Goal: Book appointment/travel/reservation

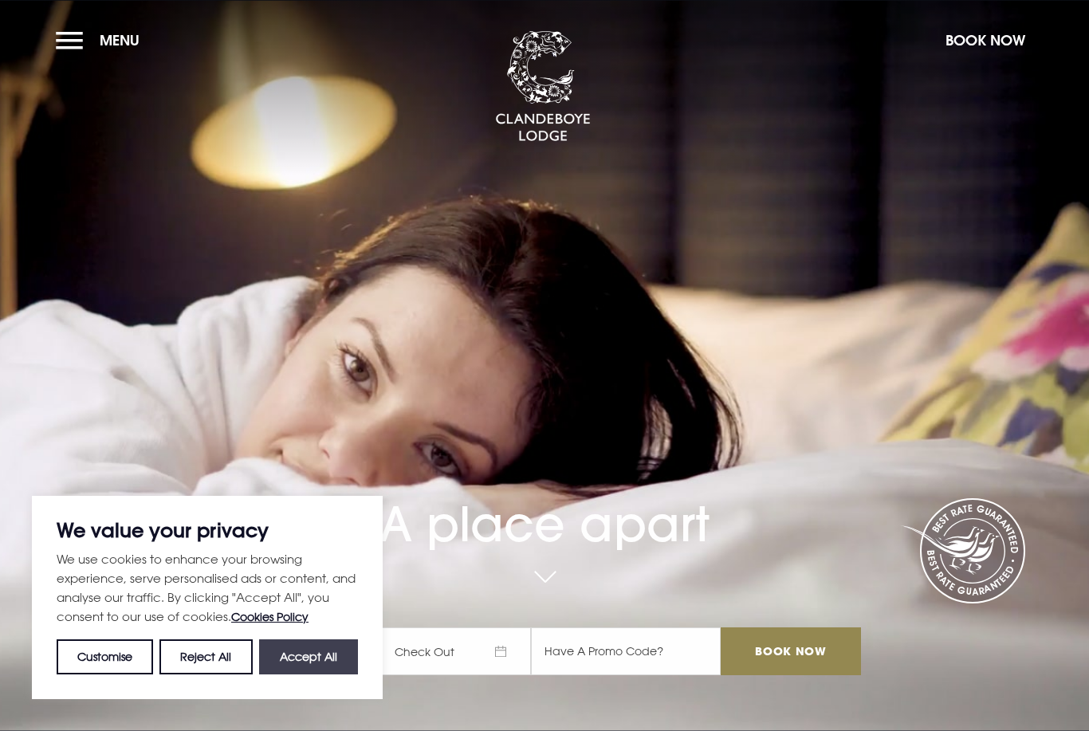
click at [286, 666] on button "Accept All" at bounding box center [308, 657] width 99 height 35
checkbox input "true"
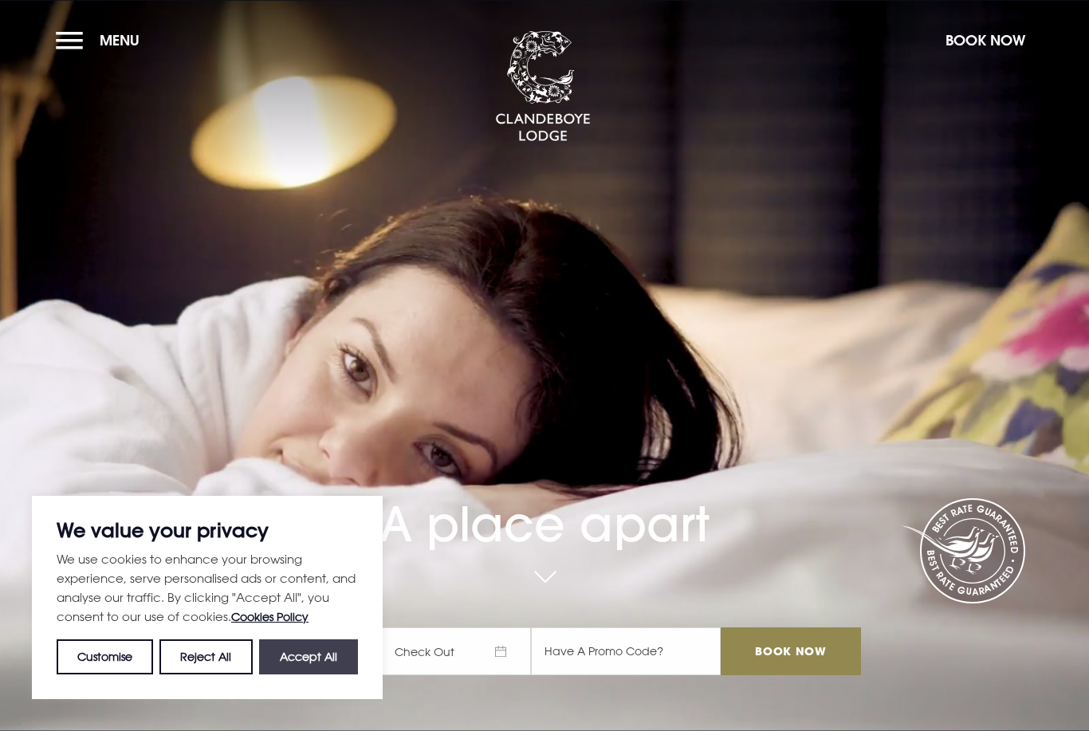
checkbox input "true"
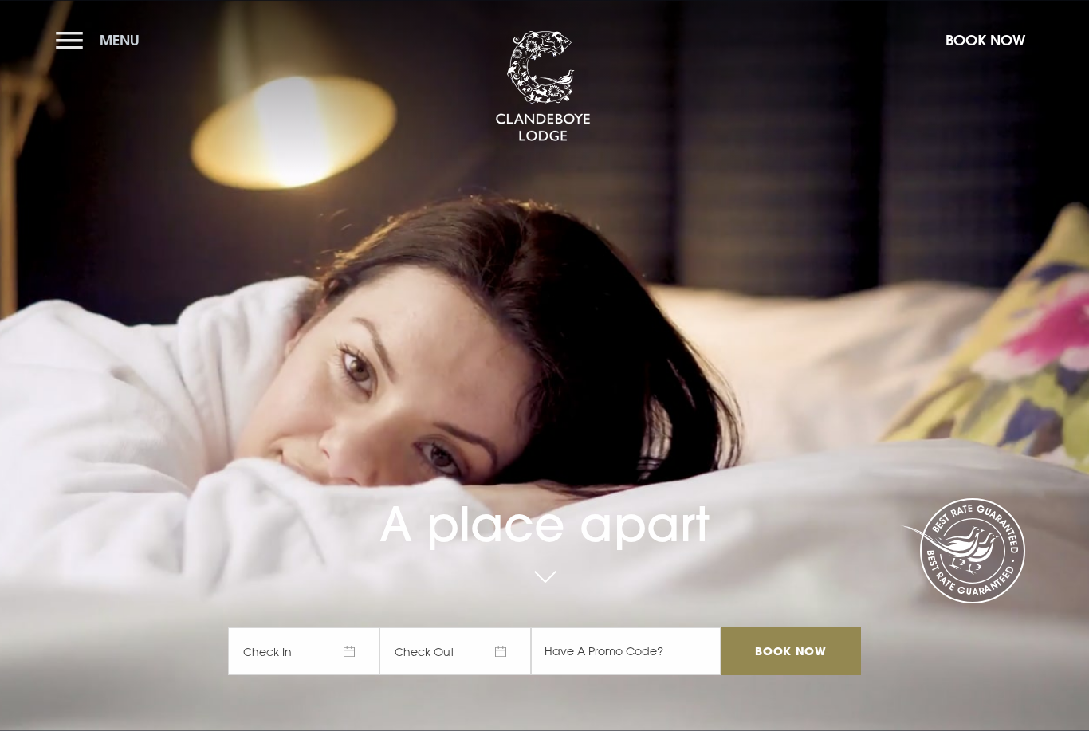
click at [73, 26] on button "Menu" at bounding box center [102, 40] width 92 height 34
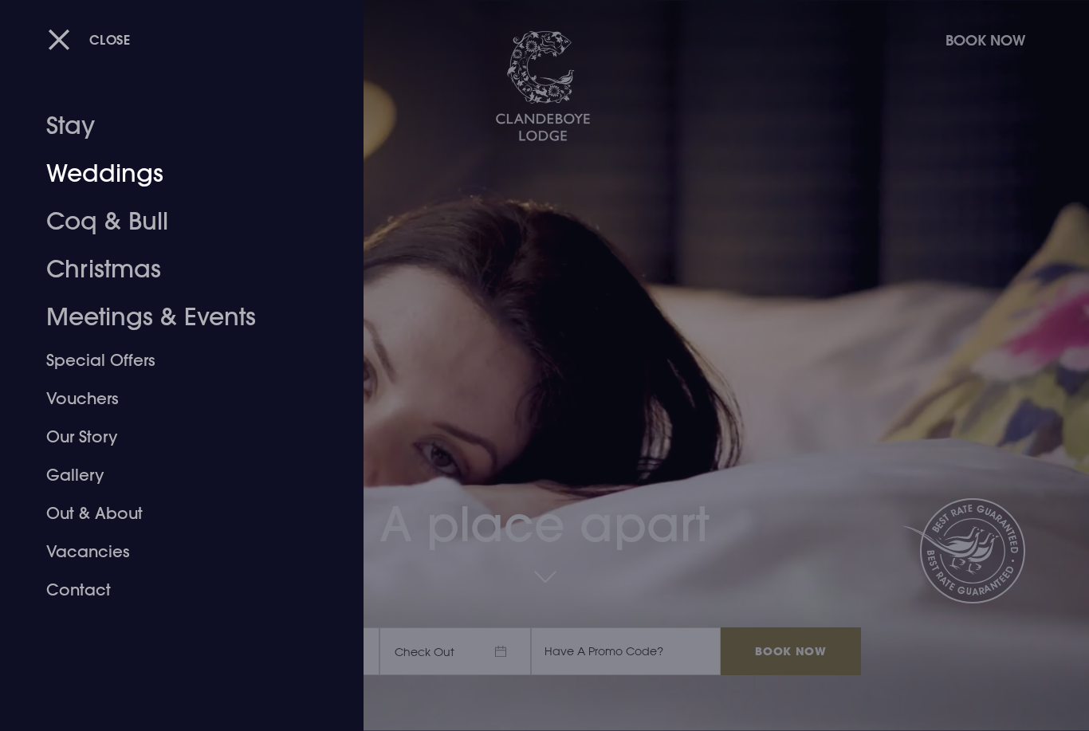
click at [69, 166] on link "Weddings" at bounding box center [172, 174] width 252 height 48
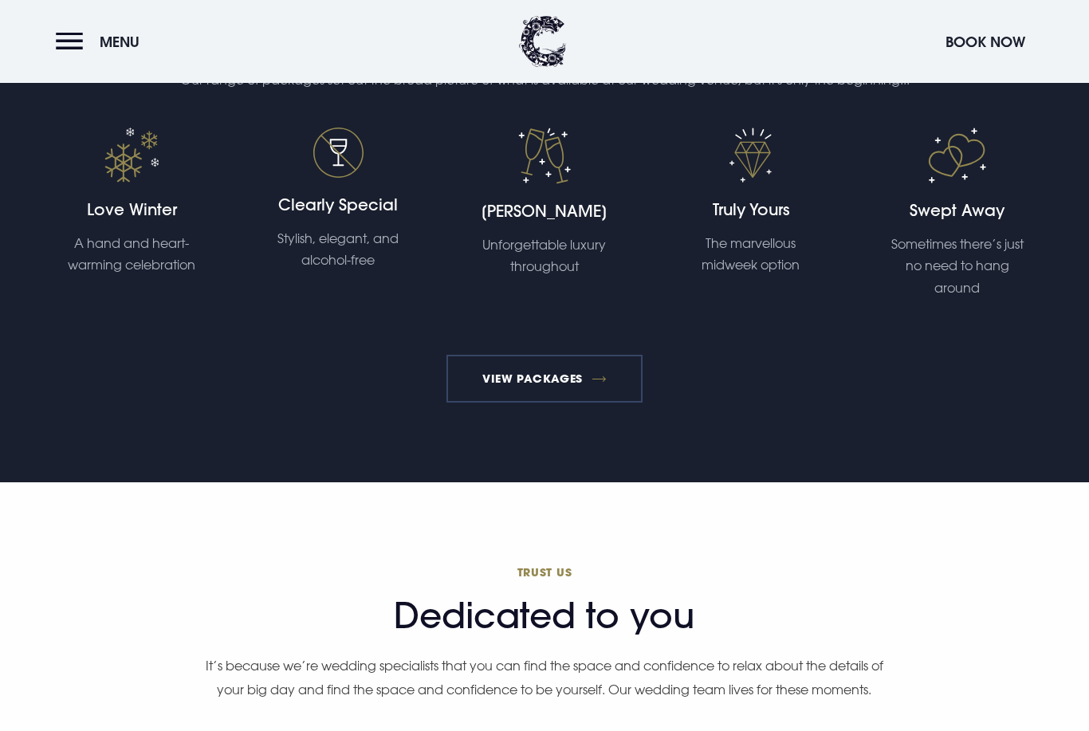
scroll to position [3612, 0]
click at [596, 403] on link "View Packages" at bounding box center [545, 379] width 197 height 48
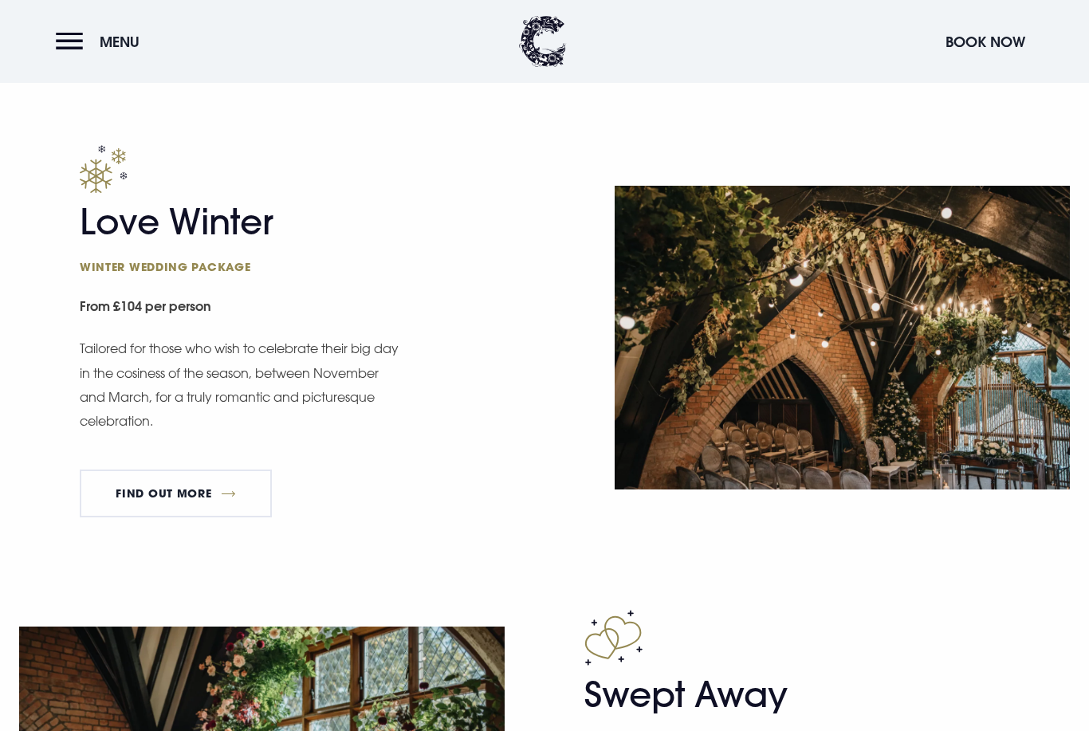
scroll to position [1798, 0]
click at [236, 512] on link "FIND OUT MORE" at bounding box center [176, 494] width 192 height 48
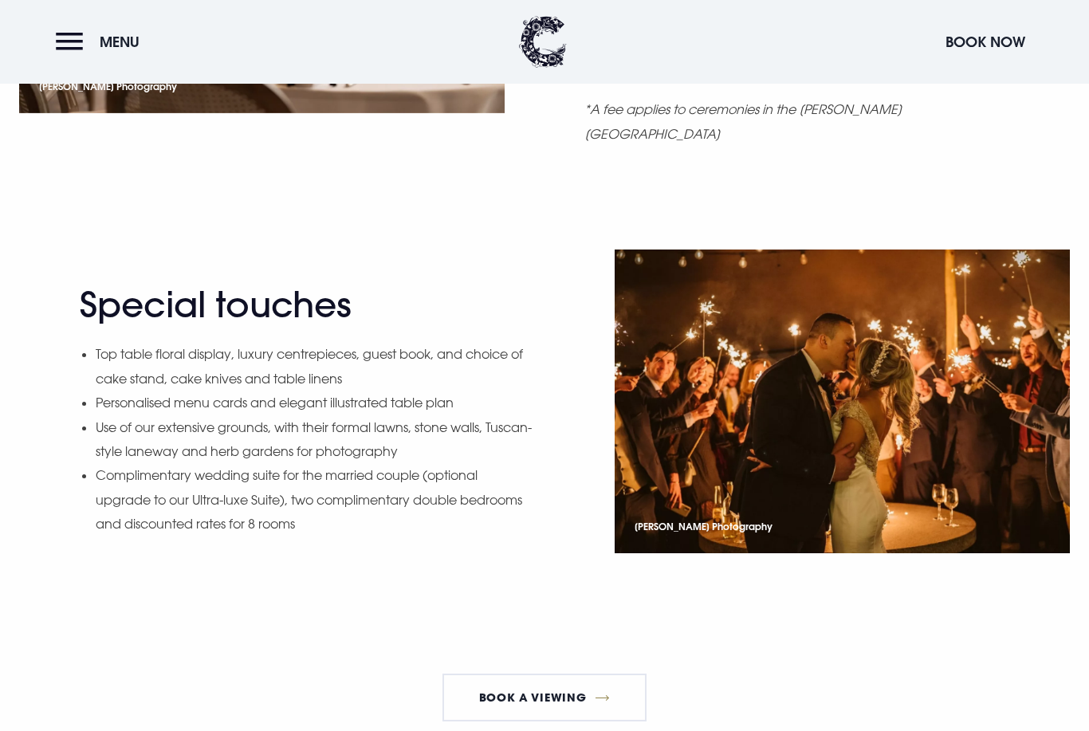
scroll to position [1754, 0]
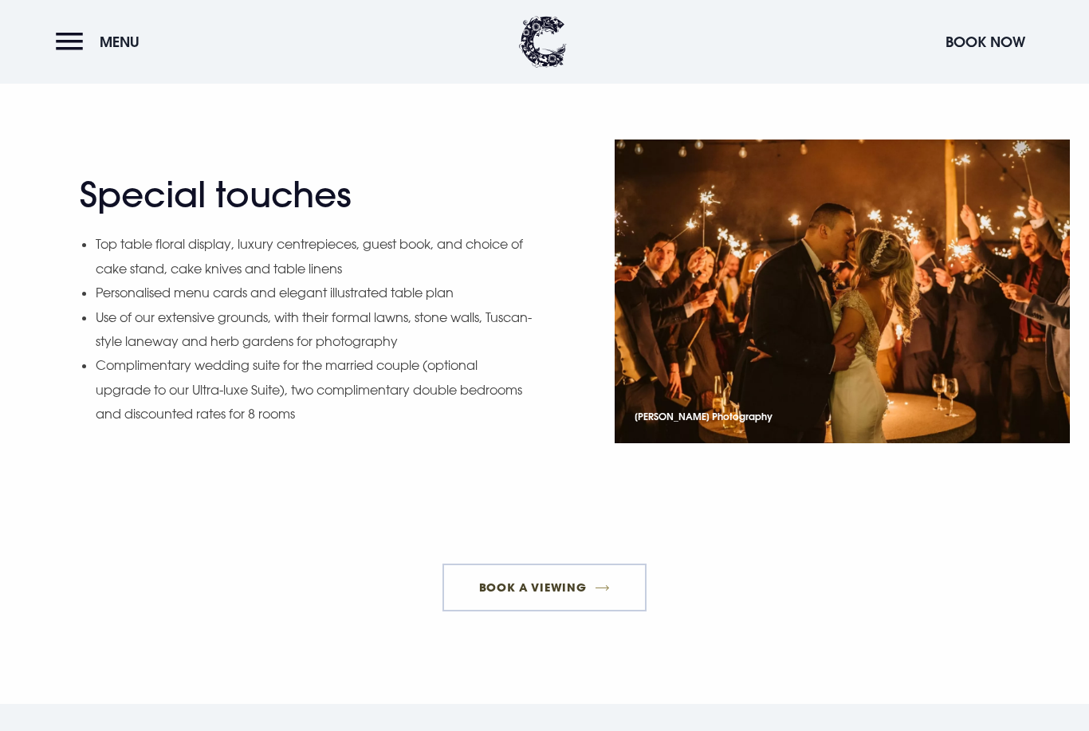
click at [617, 564] on link "Book a Viewing" at bounding box center [545, 588] width 204 height 48
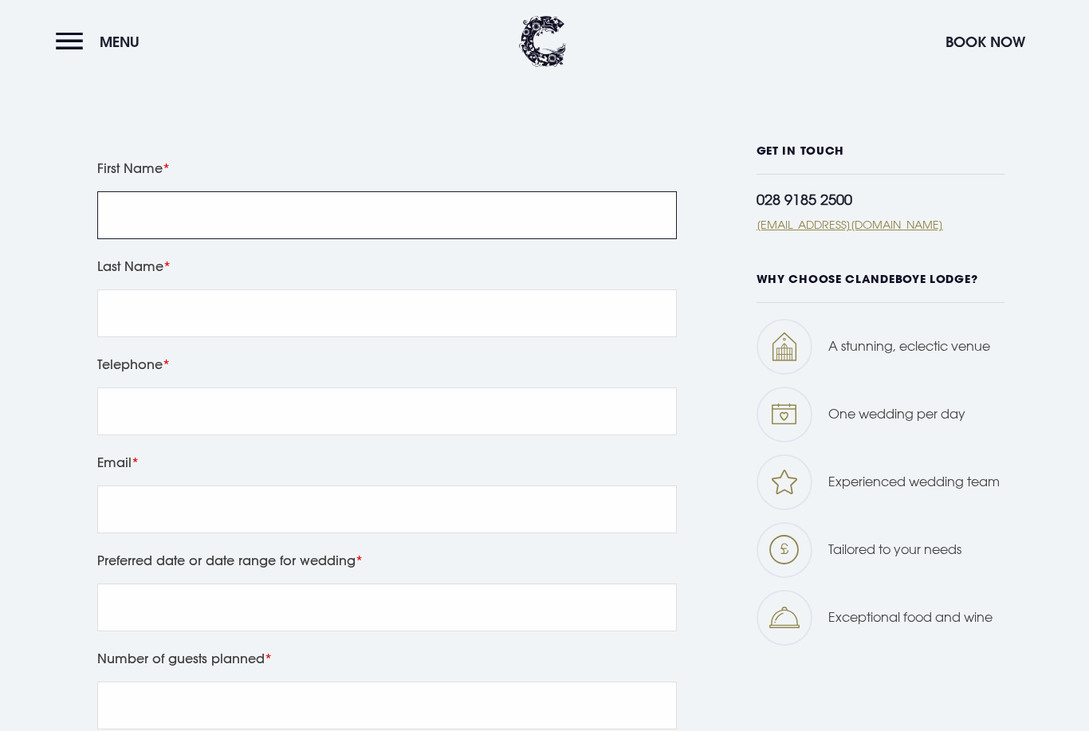
click at [482, 240] on input "First Name" at bounding box center [387, 216] width 580 height 48
type input "Katherine"
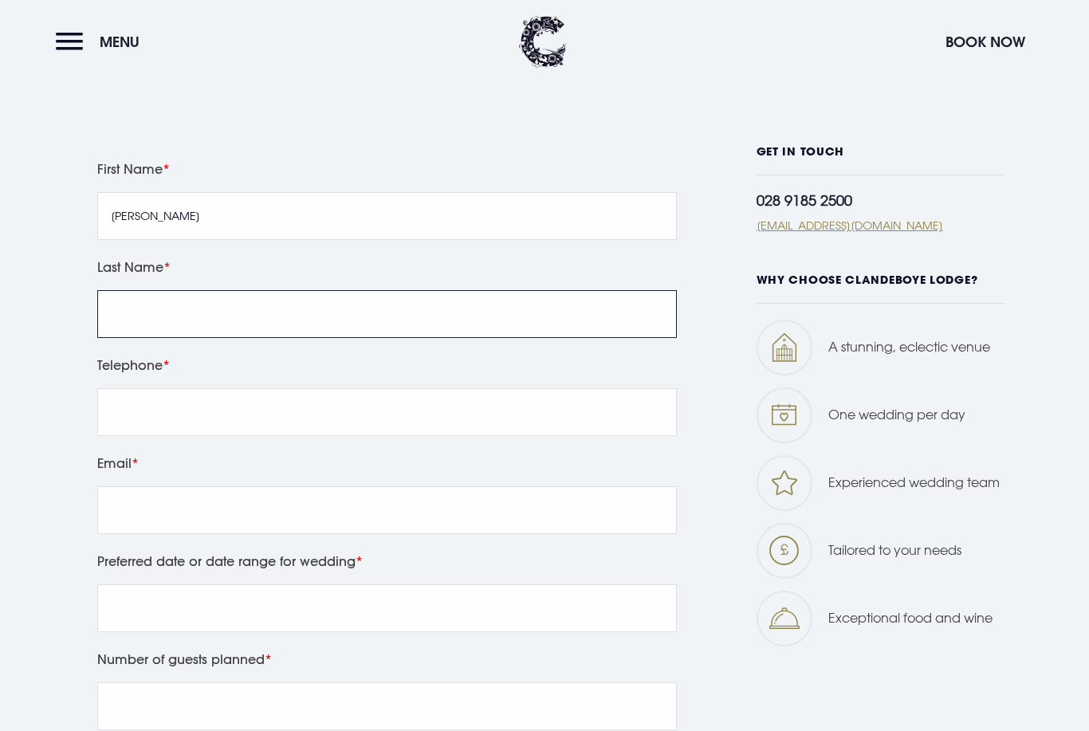
click at [508, 338] on input "Last Name" at bounding box center [387, 314] width 580 height 48
type input "Hutchinson"
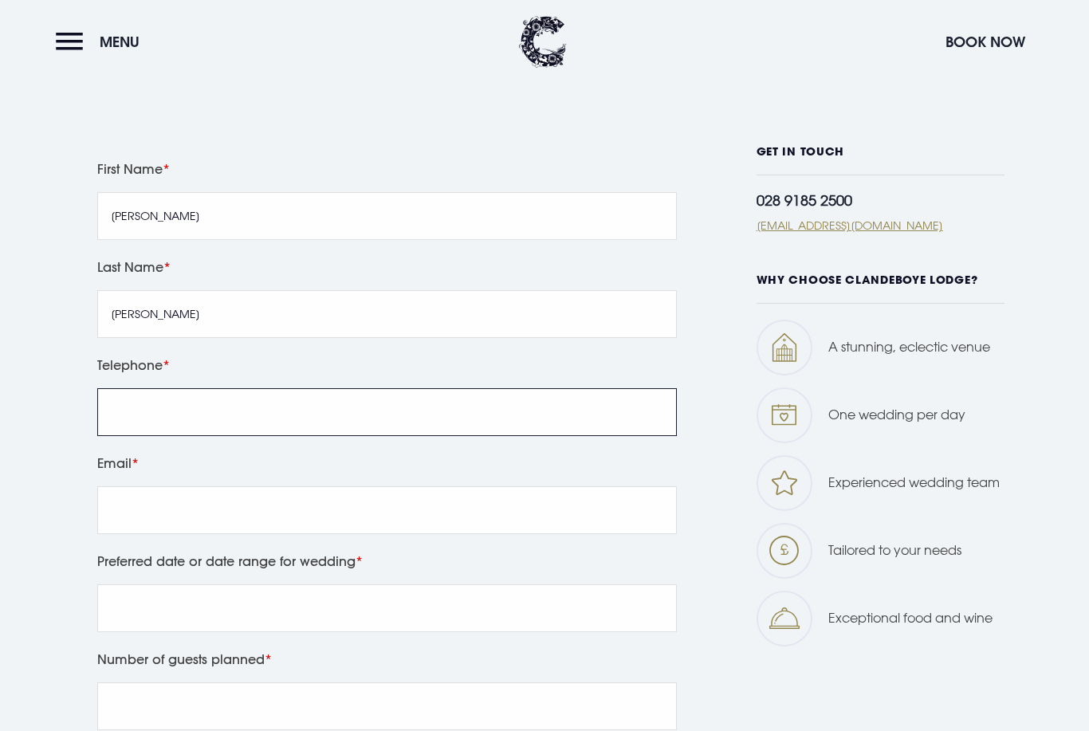
click at [486, 436] on input "Telephone" at bounding box center [387, 412] width 580 height 48
type input "0771178361"
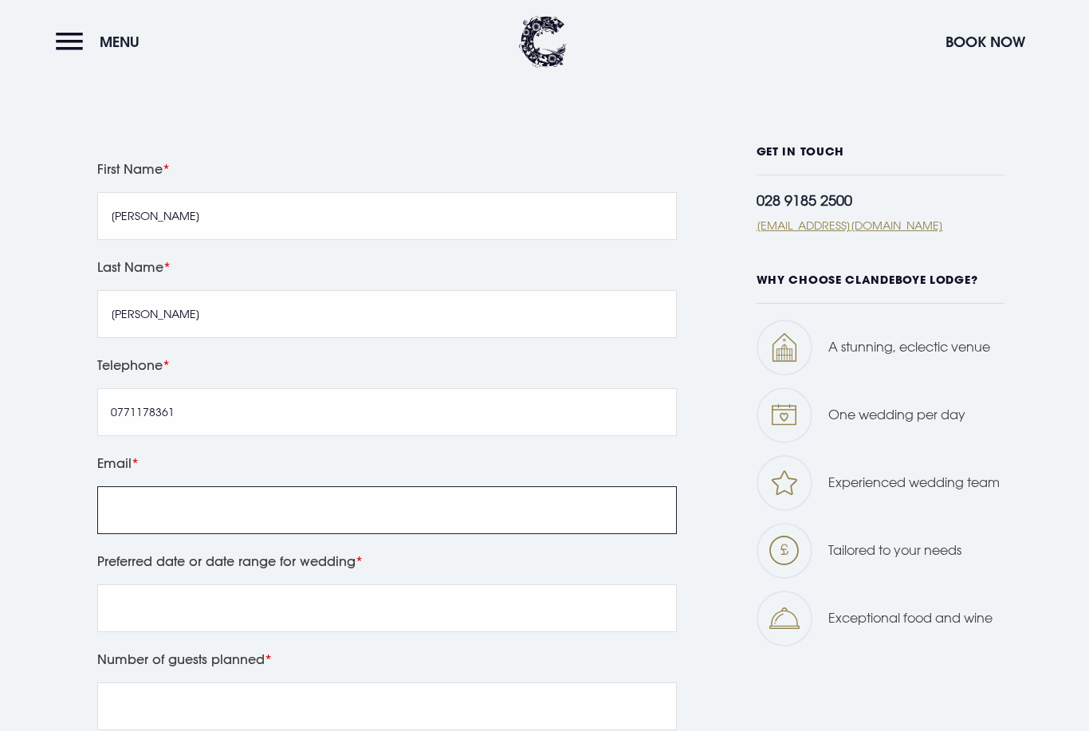
click at [360, 534] on input "Email" at bounding box center [387, 510] width 580 height 48
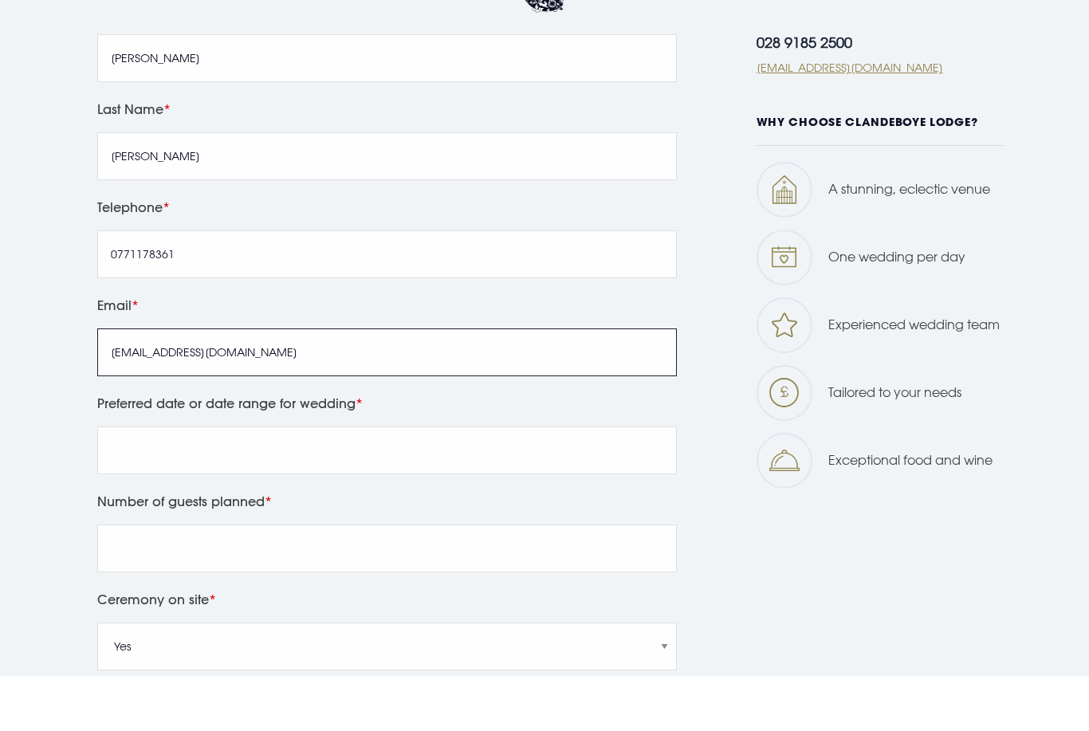
scroll to position [863, 0]
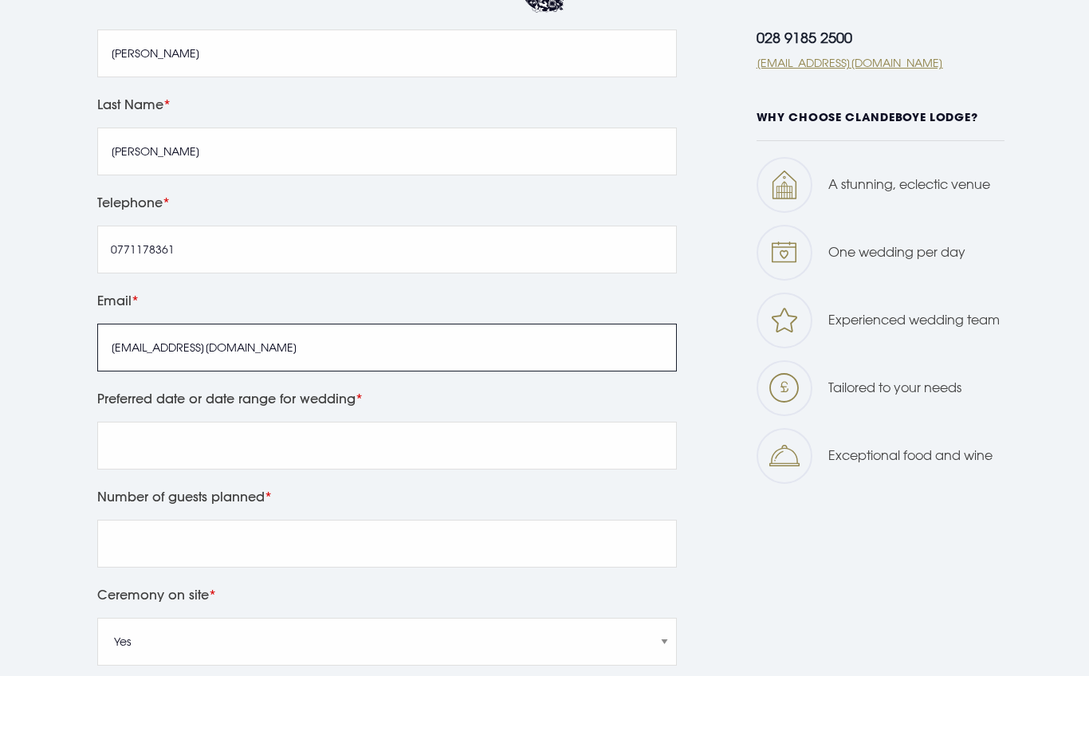
type input "kath_hutch123@hotmail.co.uk"
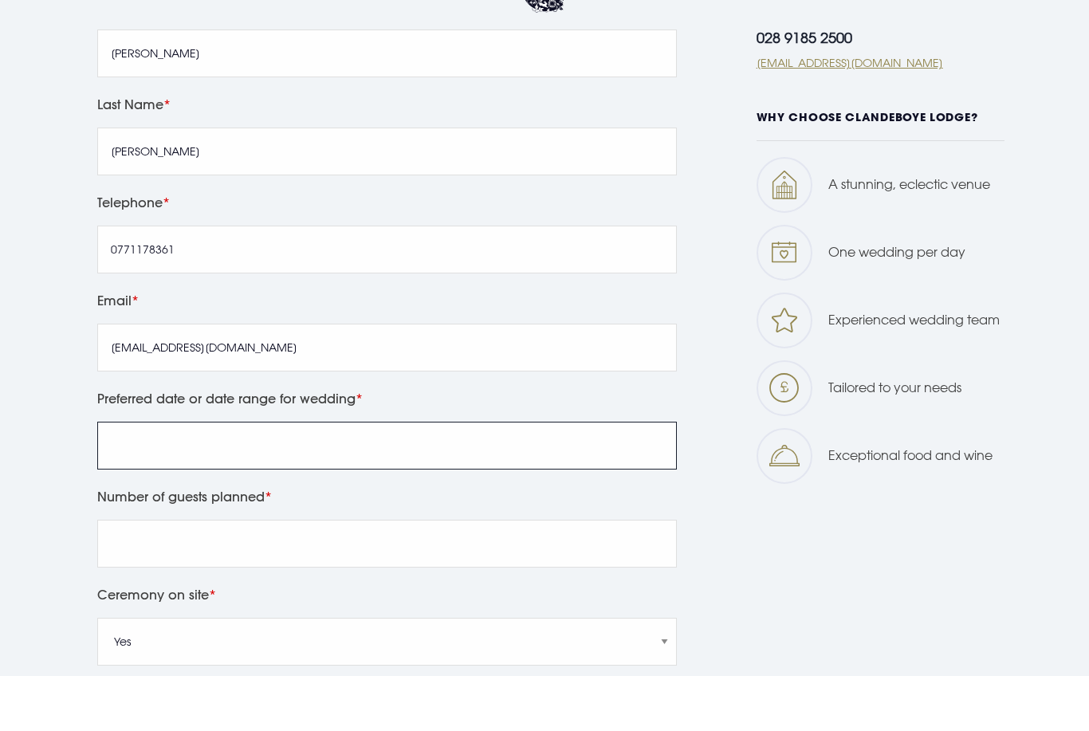
click at [408, 498] on input "Preferred date or date range for wedding" at bounding box center [387, 501] width 580 height 48
type input "December 2026"
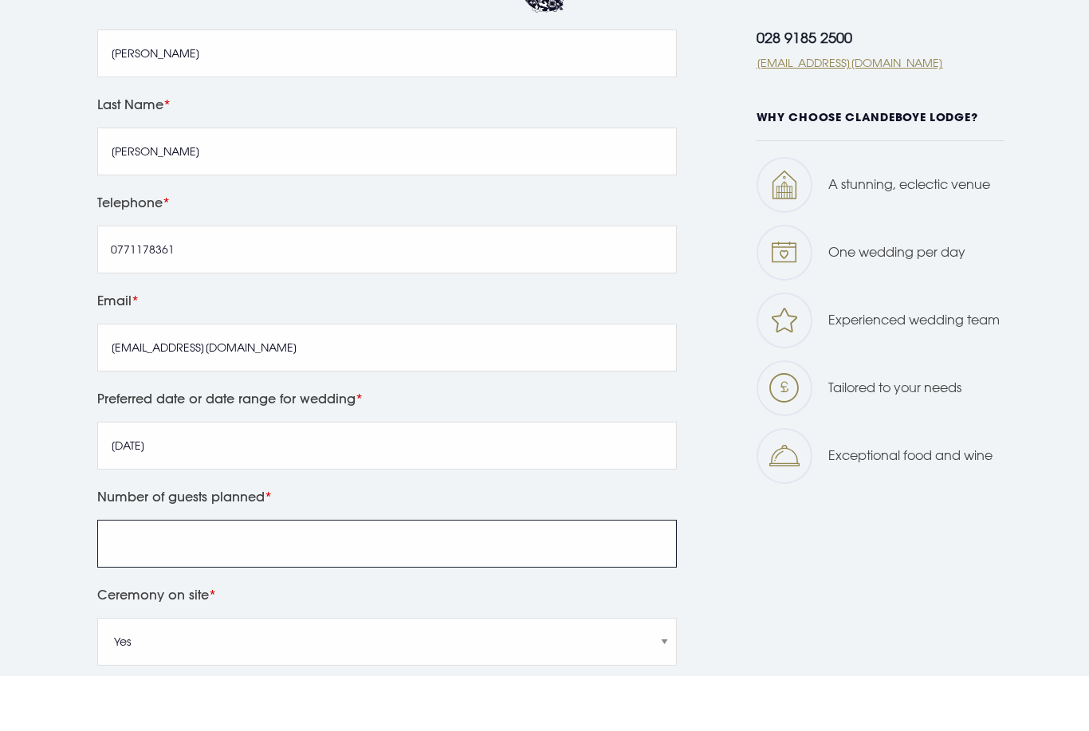
click at [416, 584] on input "Number of guests planned" at bounding box center [387, 599] width 580 height 48
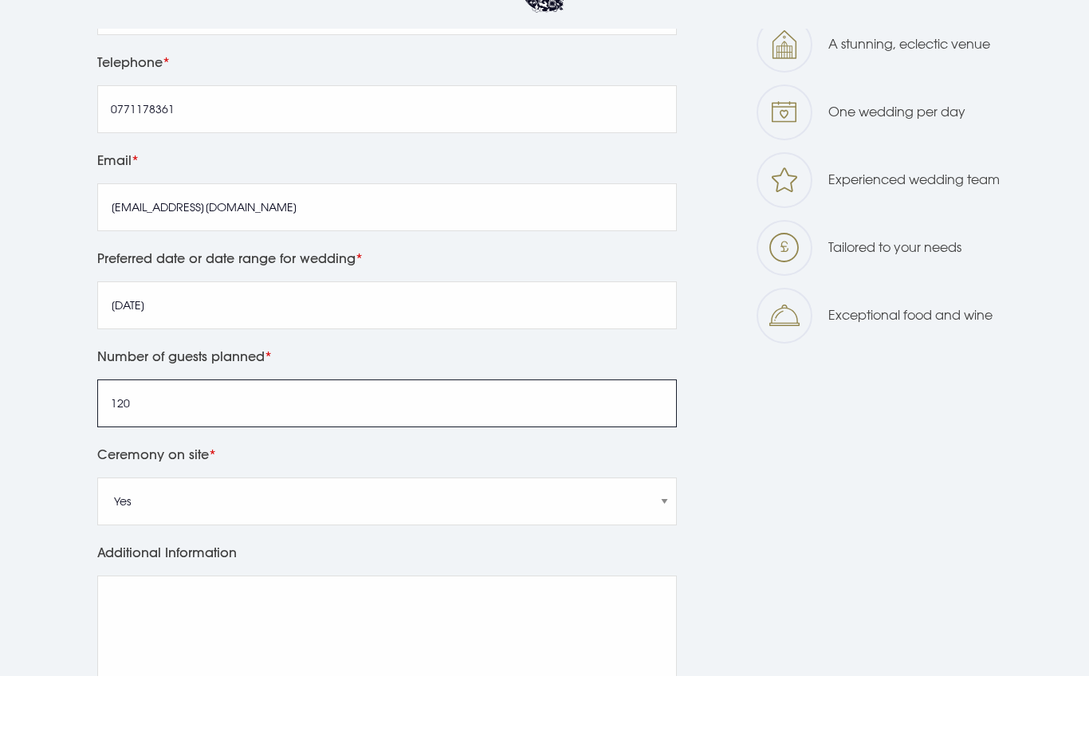
scroll to position [1086, 0]
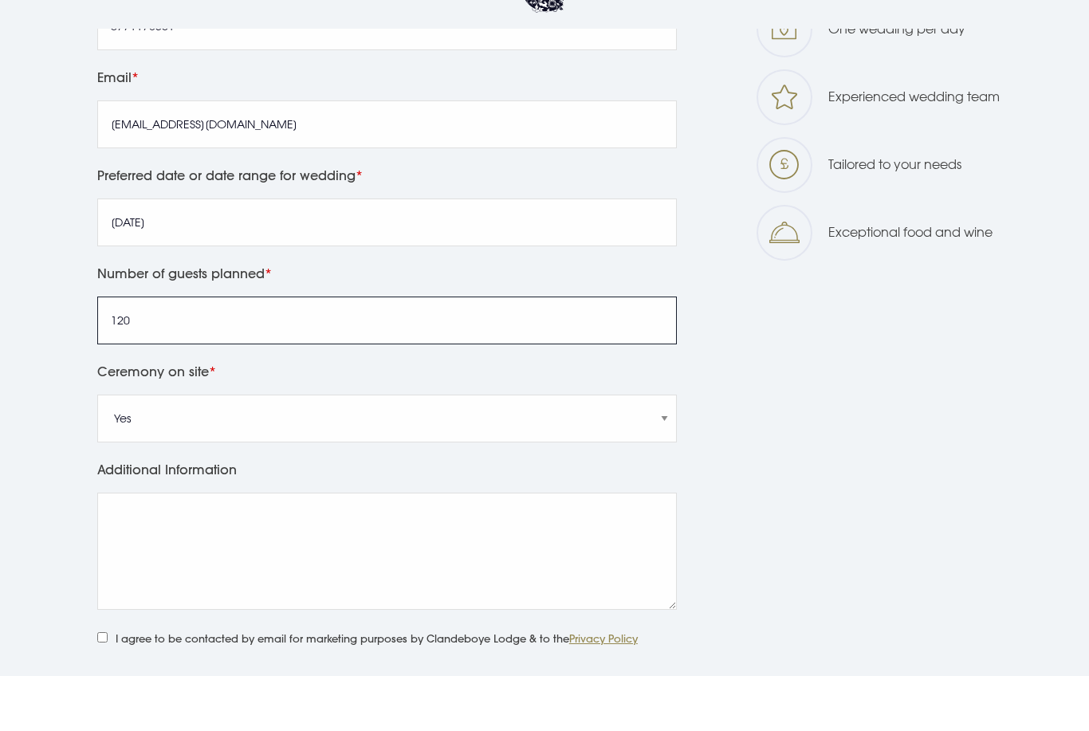
type input "120"
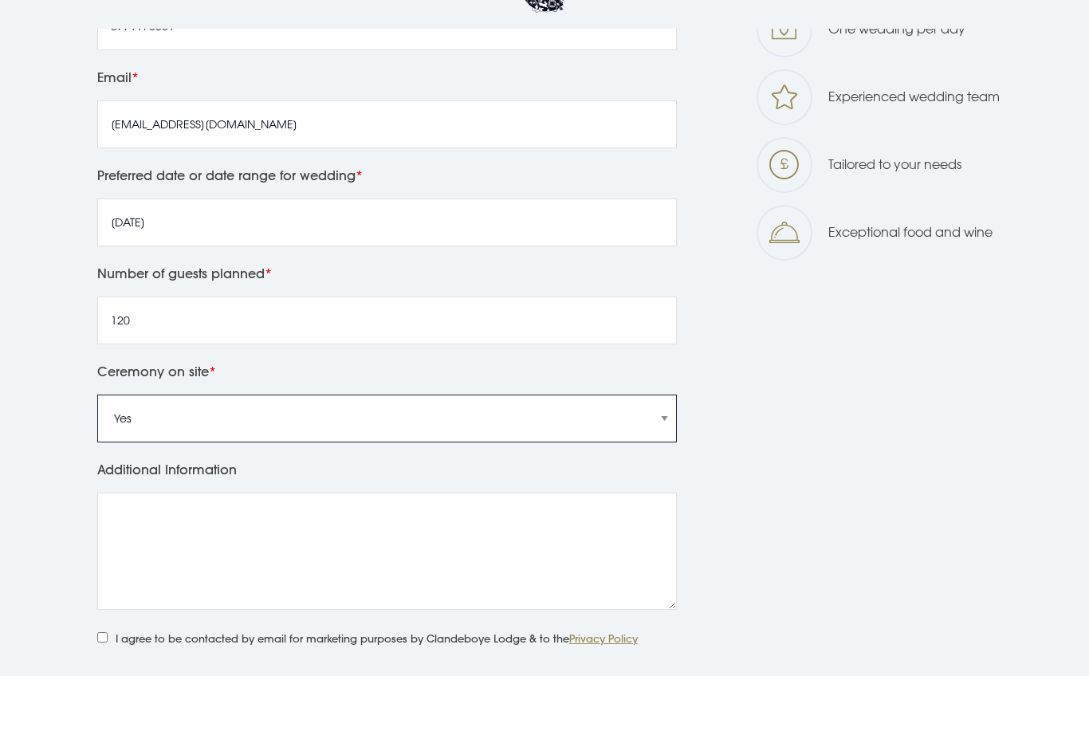
click at [338, 472] on select "Yes No" at bounding box center [387, 474] width 580 height 48
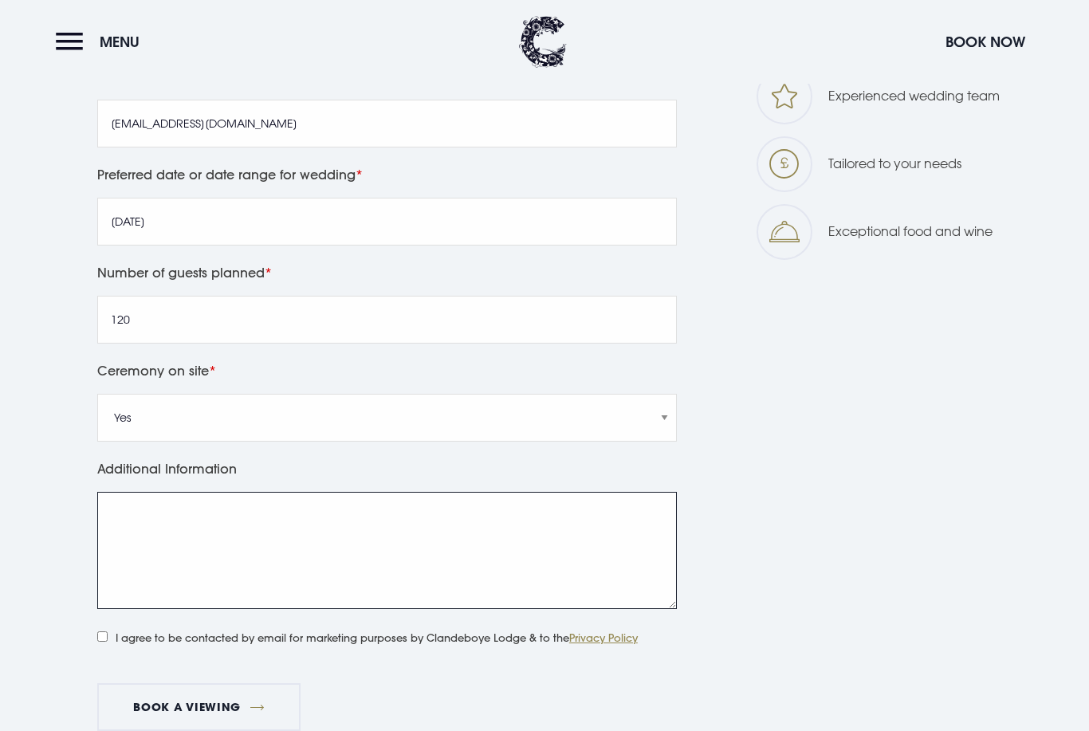
click at [350, 581] on textarea "Additional Information" at bounding box center [387, 550] width 580 height 117
click at [464, 555] on textarea "Additional Information" at bounding box center [387, 551] width 580 height 117
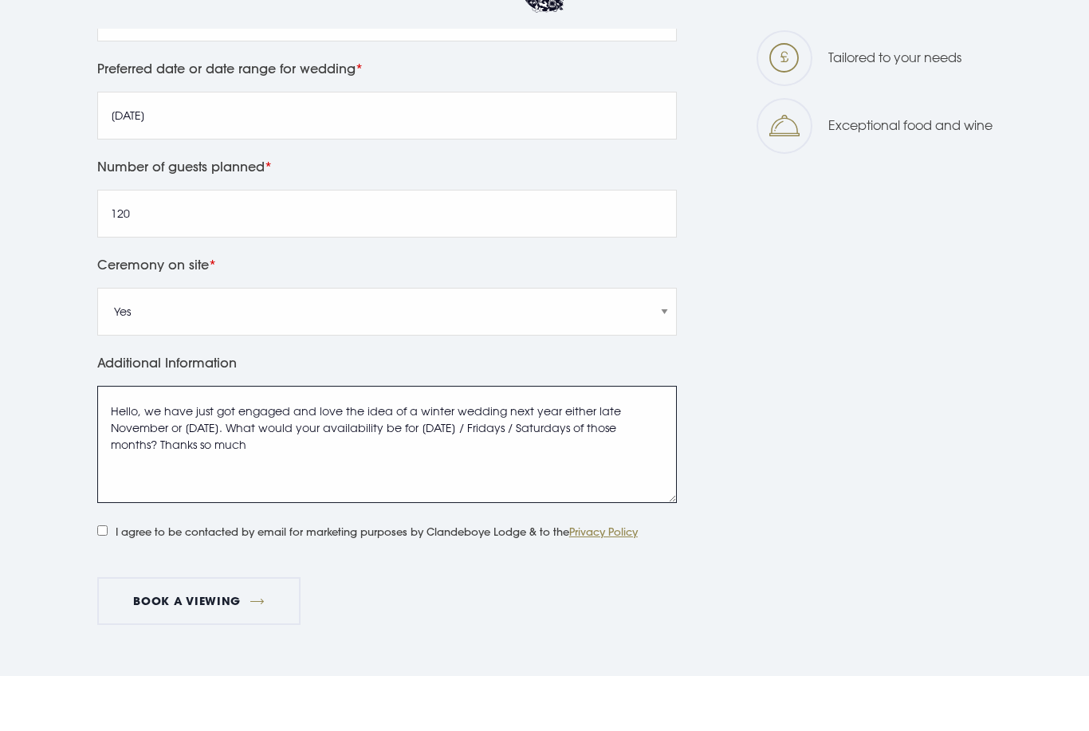
scroll to position [1230, 0]
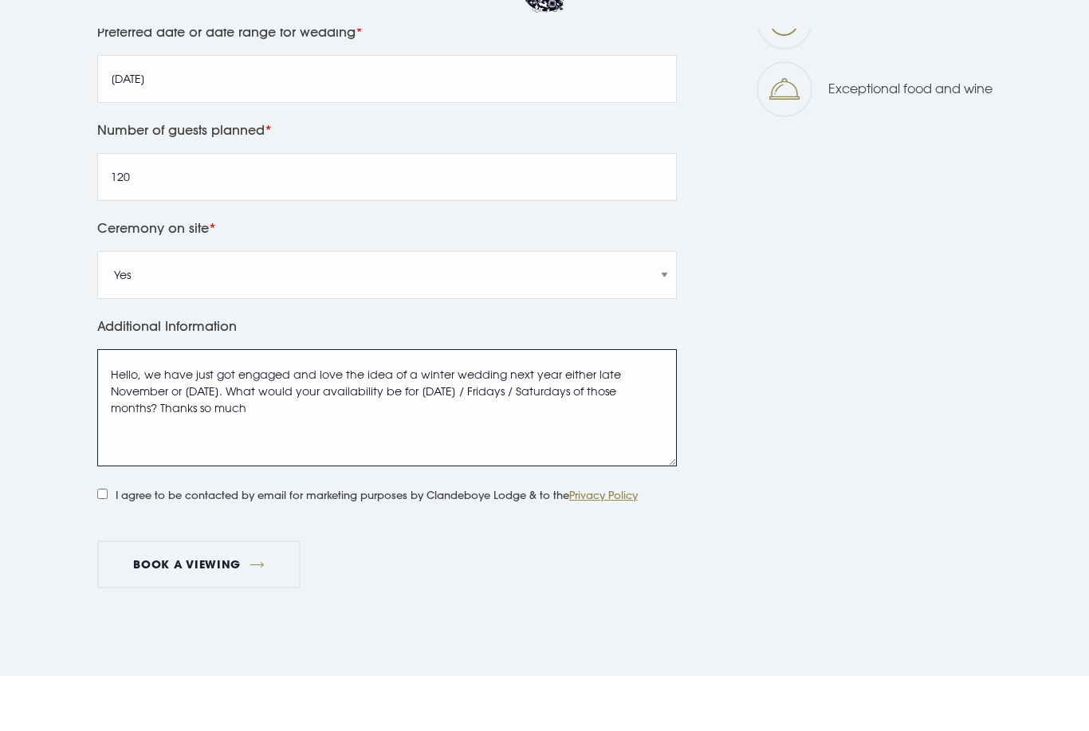
type textarea "Hello, we have just got engaged and love the idea of a winter wedding next year…"
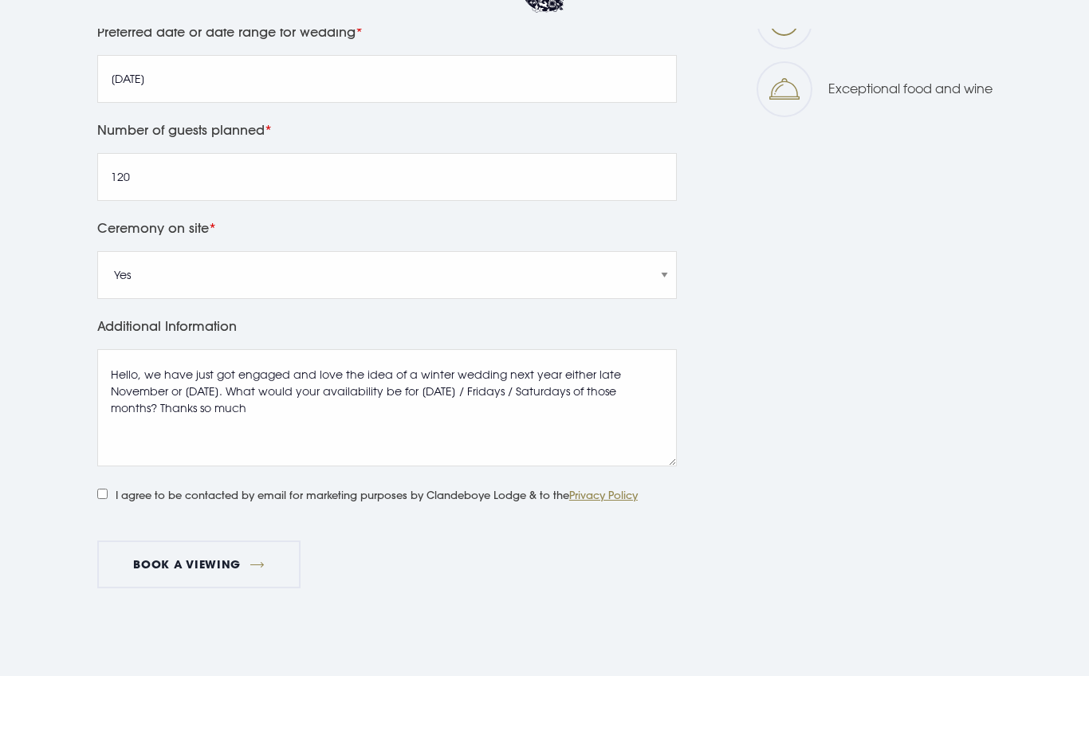
click at [387, 553] on label "I agree to be contacted by email for marketing purposes by Clandeboye Lodge & t…" at bounding box center [364, 548] width 534 height 21
click at [108, 553] on input "I agree to be contacted by email for marketing purposes by Clandeboye Lodge & t…" at bounding box center [102, 549] width 10 height 10
checkbox input "true"
click at [238, 612] on button "Book a viewing" at bounding box center [199, 620] width 204 height 48
